Goal: Information Seeking & Learning: Learn about a topic

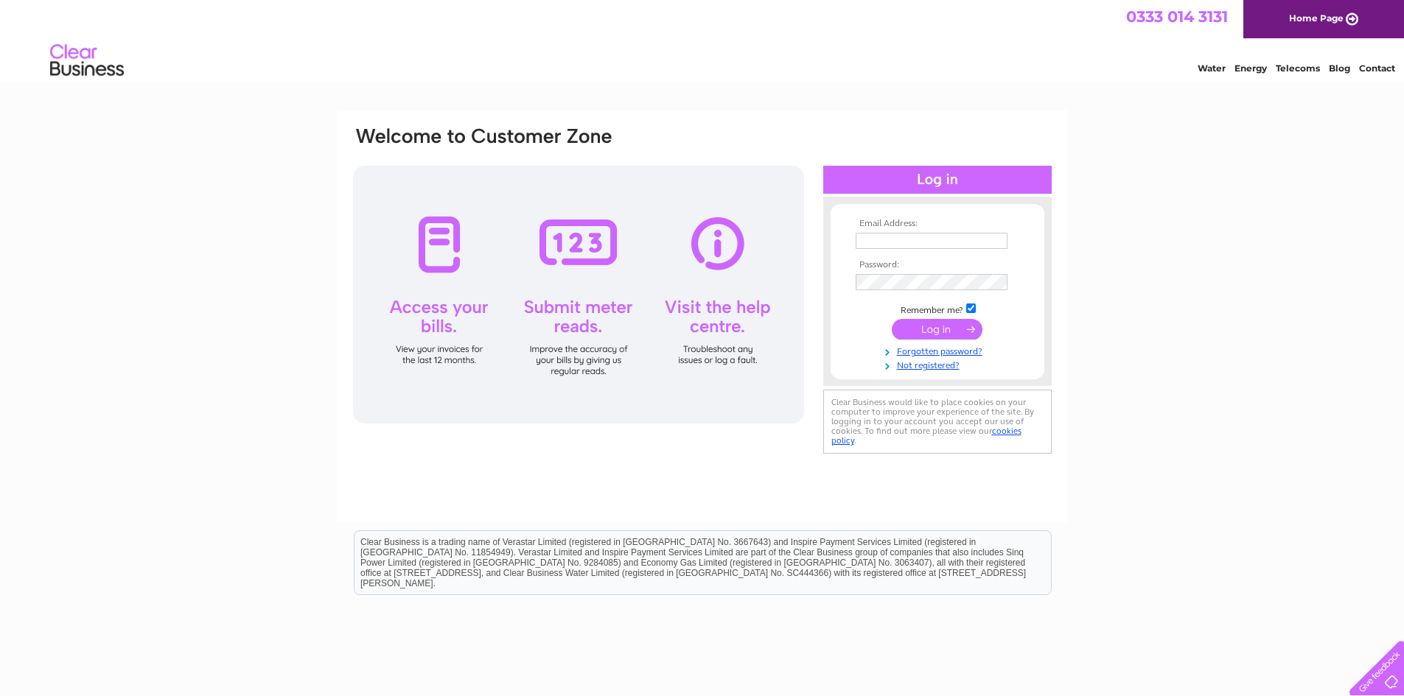
type input "Admin@Peoplefirstkc.com"
click at [959, 335] on input "submit" at bounding box center [937, 329] width 91 height 21
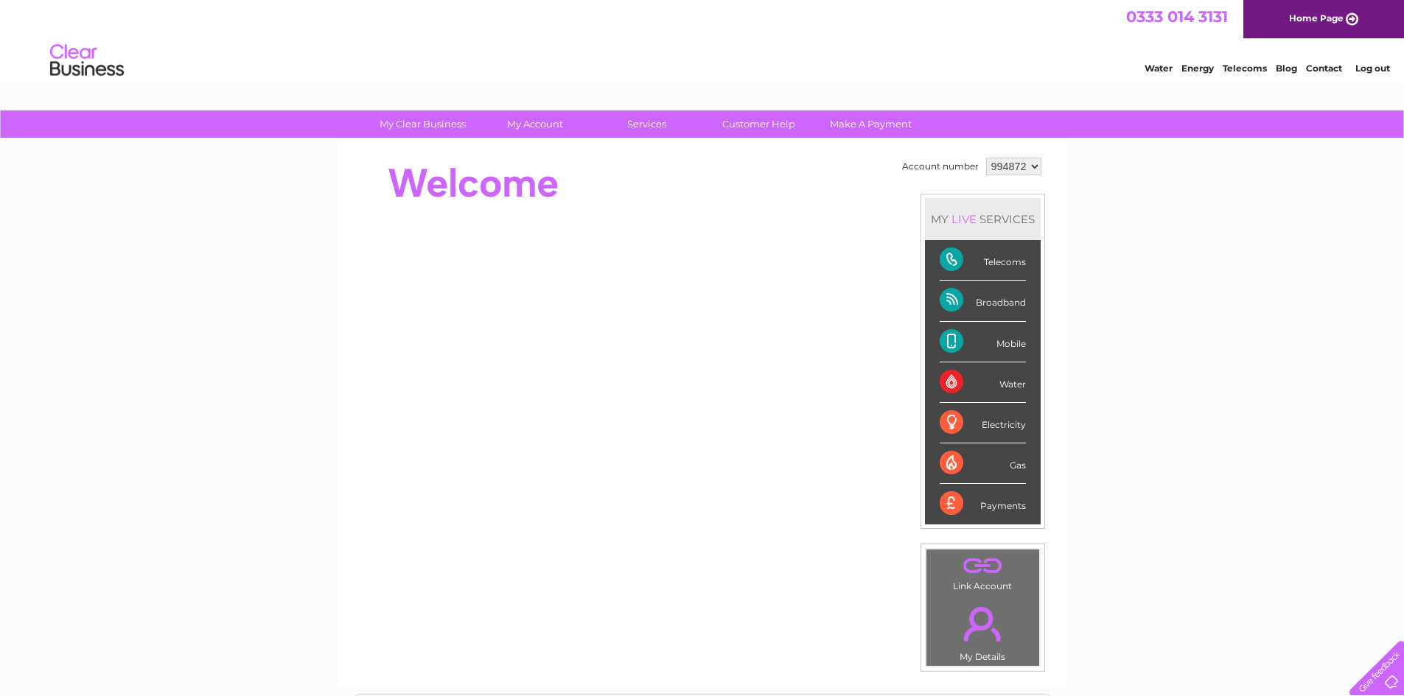
click at [1012, 347] on div "Mobile" at bounding box center [983, 342] width 86 height 41
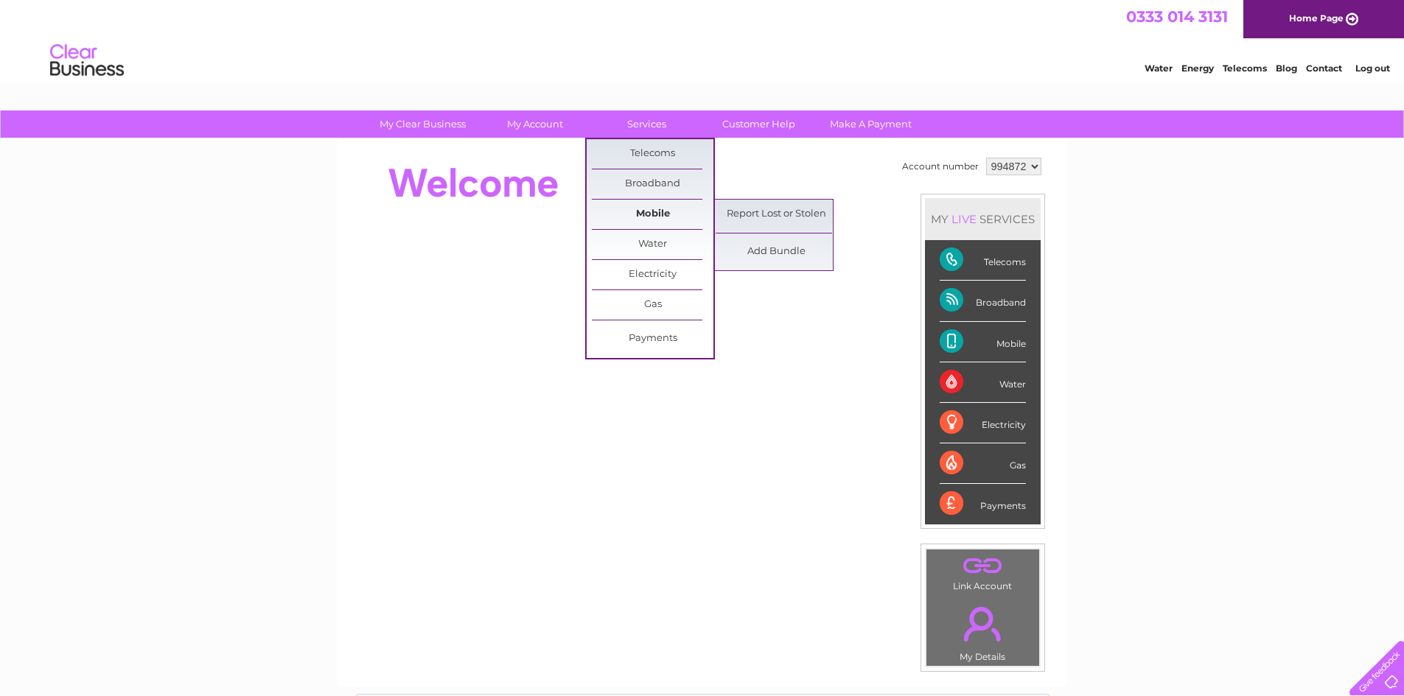
click at [648, 215] on link "Mobile" at bounding box center [653, 214] width 122 height 29
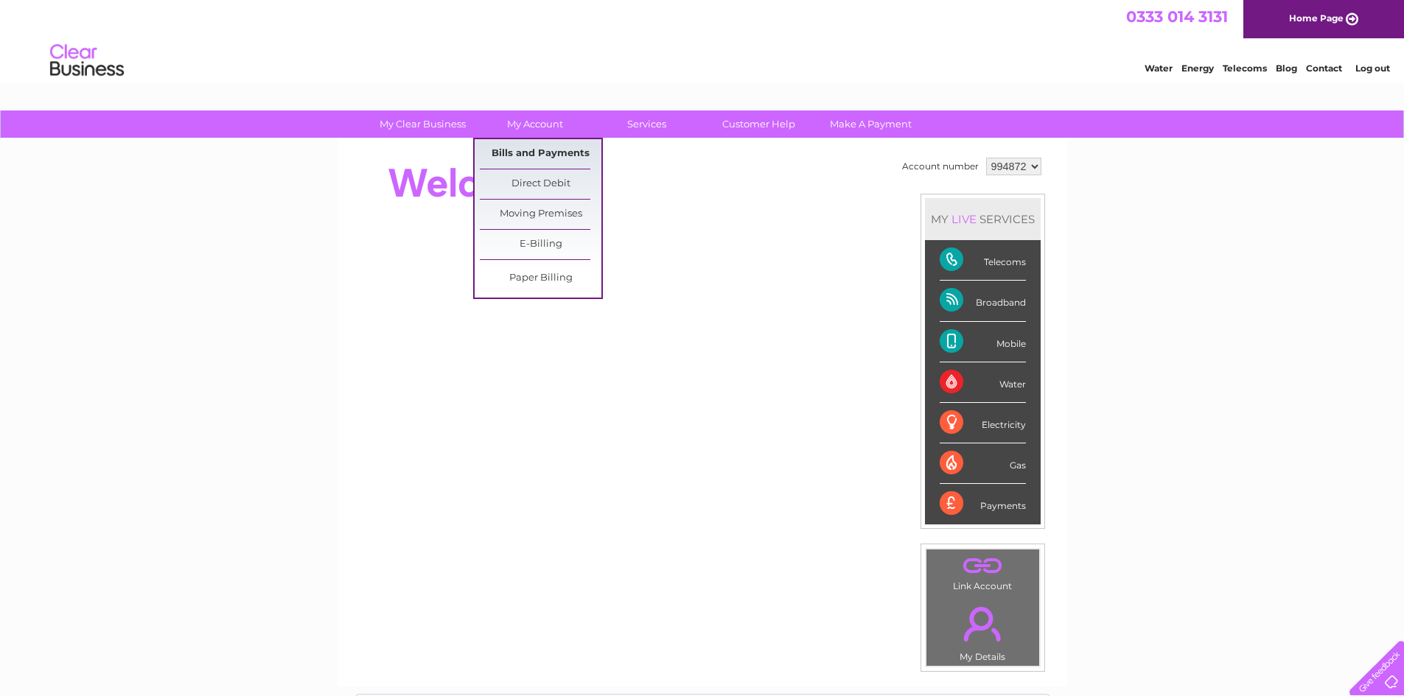
click at [539, 148] on link "Bills and Payments" at bounding box center [541, 153] width 122 height 29
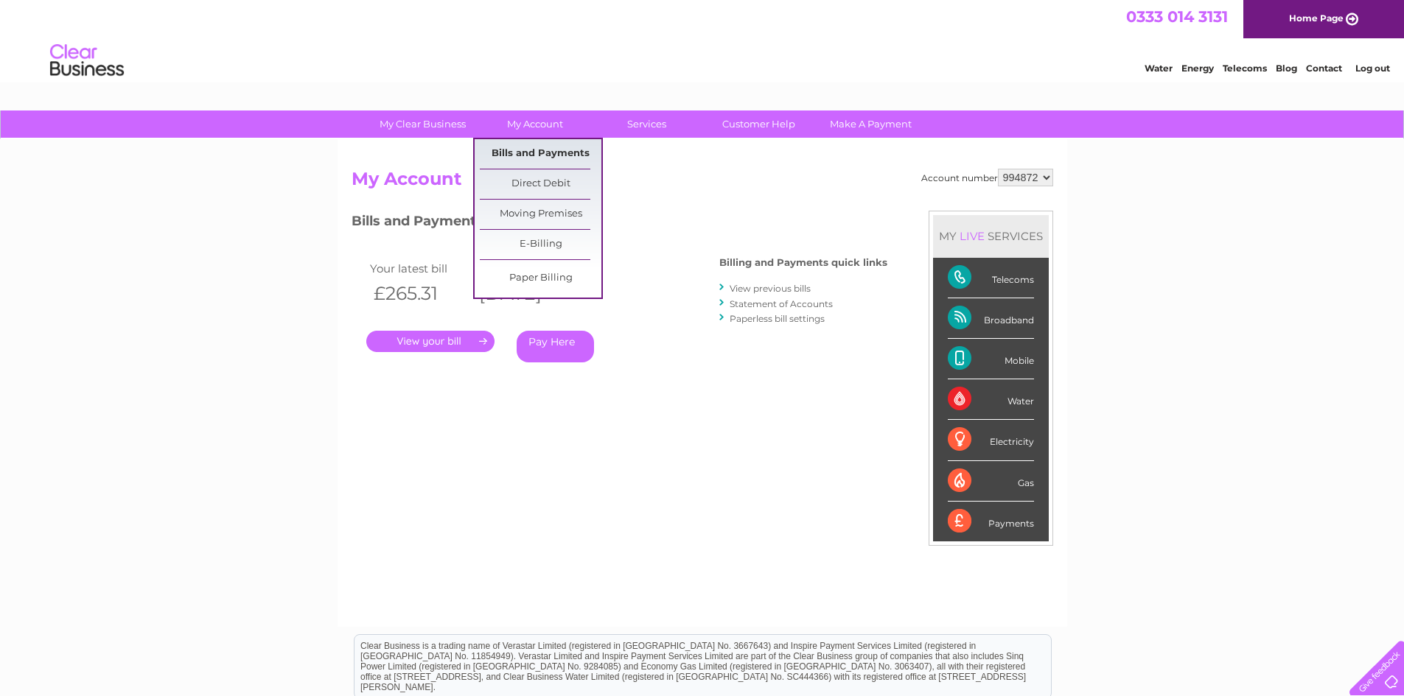
click at [548, 154] on link "Bills and Payments" at bounding box center [541, 153] width 122 height 29
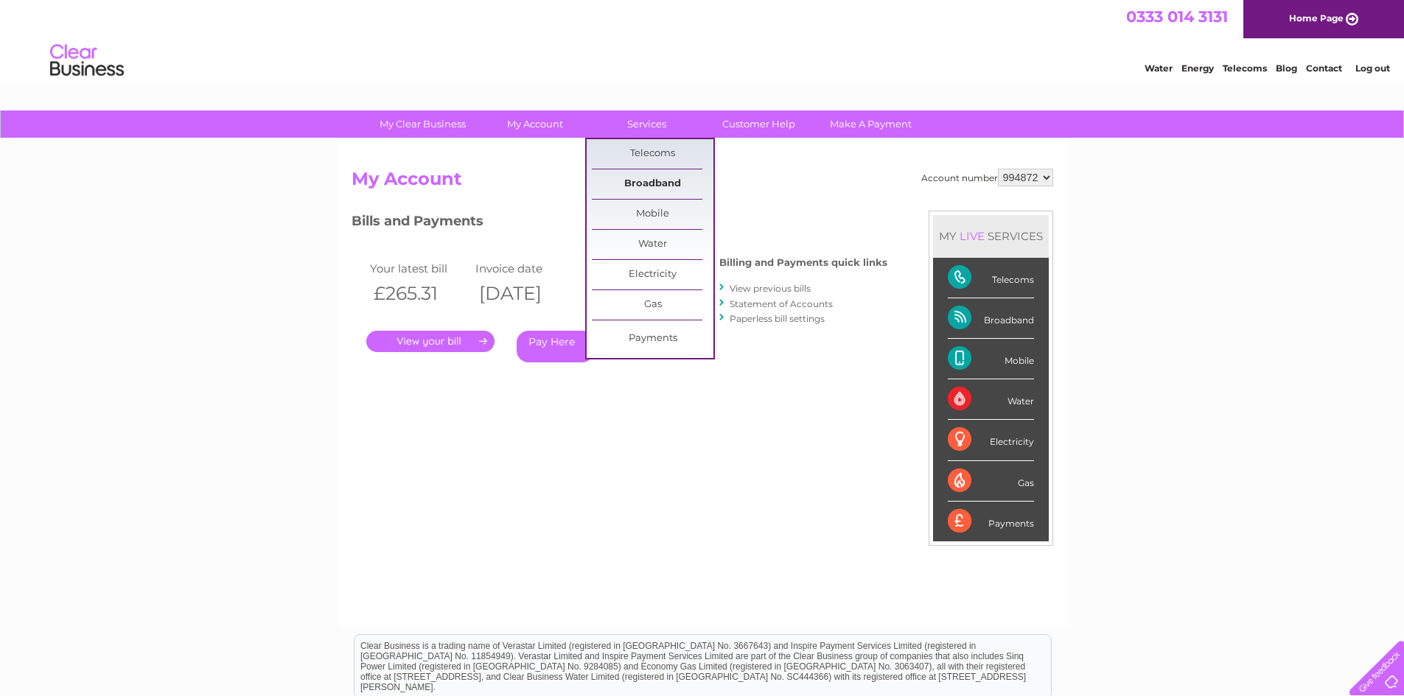
click at [648, 186] on link "Broadband" at bounding box center [653, 183] width 122 height 29
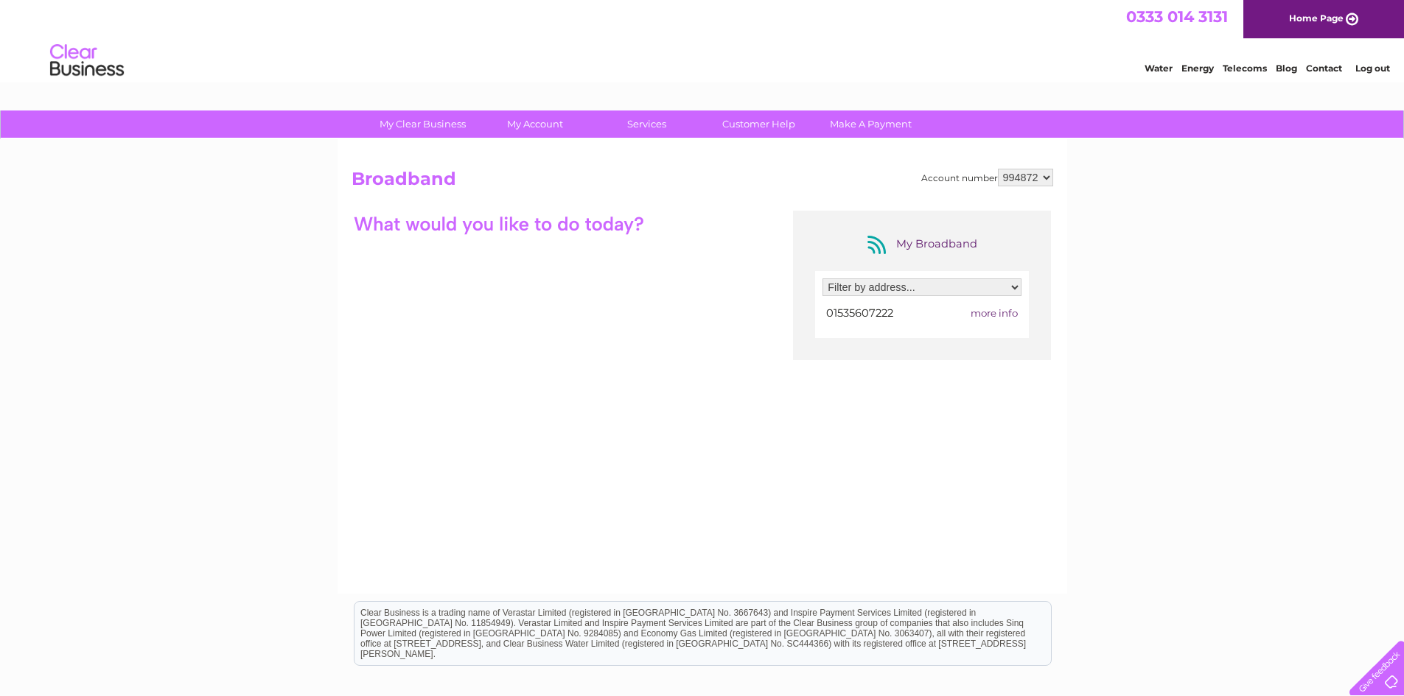
click at [1001, 312] on span "more info" at bounding box center [994, 313] width 47 height 12
click at [1015, 285] on select "Filter by address... Cent Hall, Alice Street, Keighley, West Yorkshire, BD21 3JD" at bounding box center [921, 288] width 199 height 18
select select "2270452"
click at [822, 279] on select "Filter by address... Cent Hall, Alice Street, Keighley, West Yorkshire, BD21 3JD" at bounding box center [921, 288] width 199 height 18
click at [978, 316] on span "more info" at bounding box center [994, 313] width 47 height 12
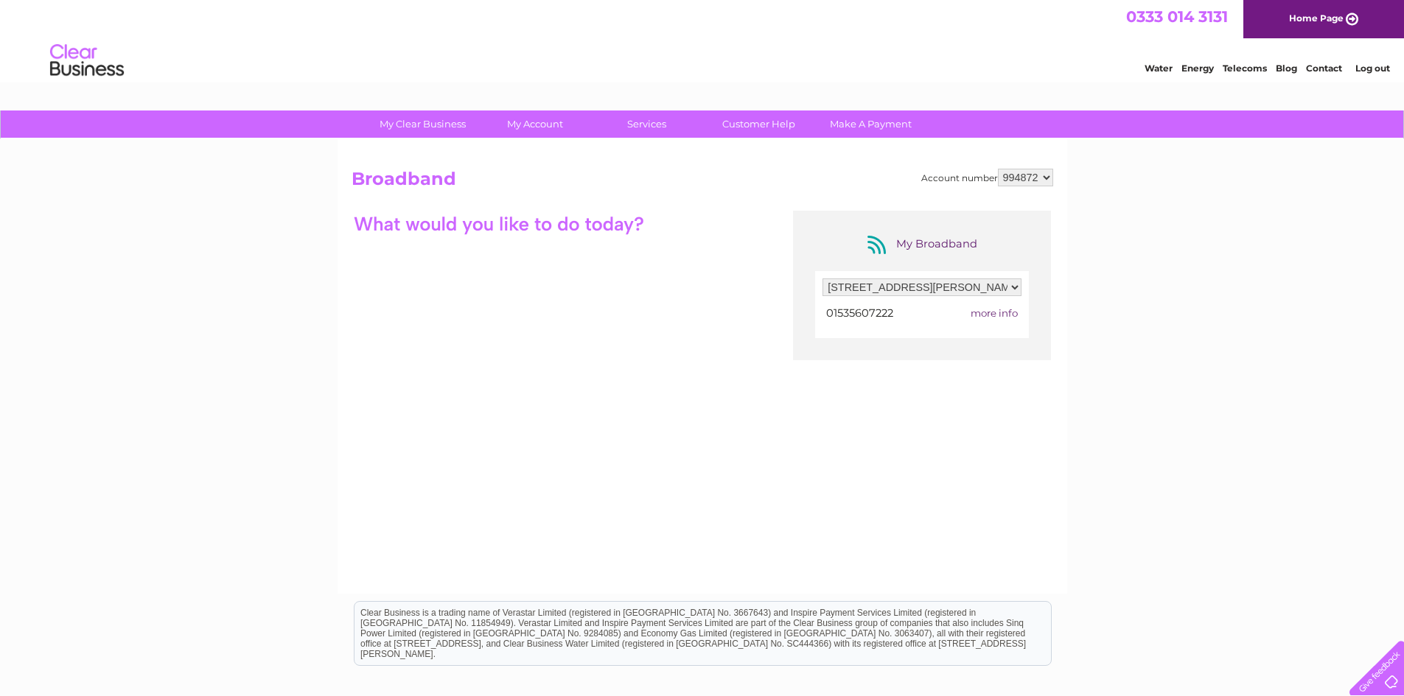
click at [995, 317] on span "more info" at bounding box center [994, 313] width 47 height 12
click at [996, 313] on span "more info" at bounding box center [994, 313] width 47 height 12
click at [1021, 286] on select "Filter by address... Cent Hall, Alice Street, Keighley, West Yorkshire, BD21 3JD" at bounding box center [921, 288] width 199 height 18
click at [937, 356] on div "My Broadband Filter by address... Cent Hall, Alice Street, Keighley, West Yorks…" at bounding box center [922, 286] width 258 height 150
click at [762, 121] on link "Customer Help" at bounding box center [759, 124] width 122 height 27
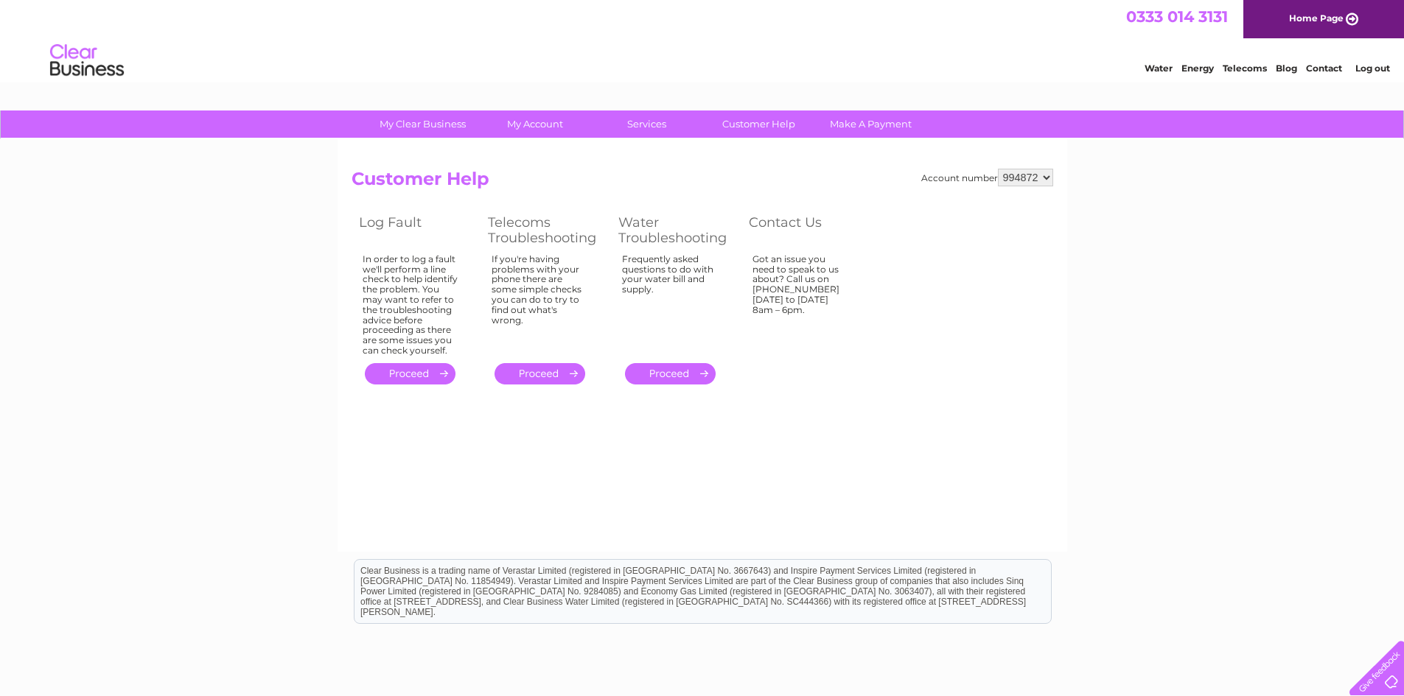
click at [1231, 70] on link "Telecoms" at bounding box center [1245, 68] width 44 height 11
